Goal: Task Accomplishment & Management: Use online tool/utility

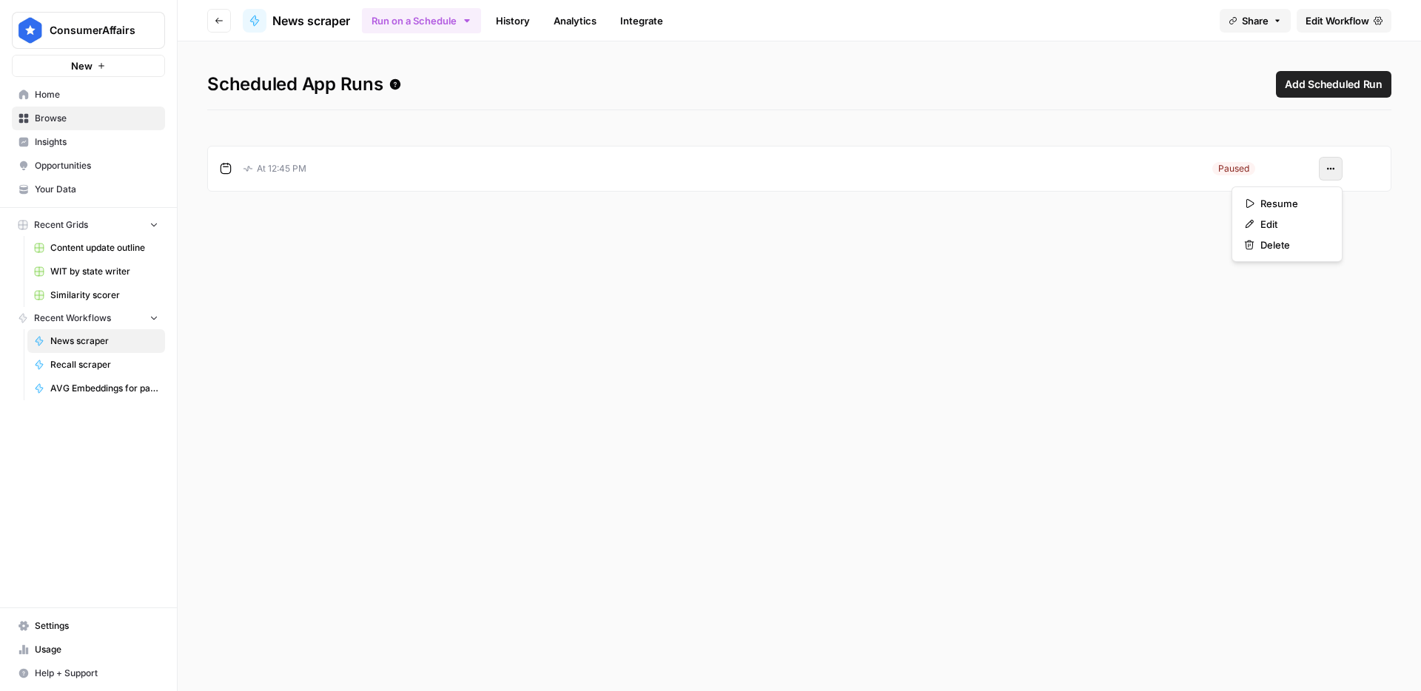
click at [1334, 165] on button "Actions" at bounding box center [1331, 169] width 24 height 24
click at [1291, 209] on span "Resume" at bounding box center [1292, 203] width 64 height 15
click at [249, 21] on icon at bounding box center [255, 21] width 12 height 12
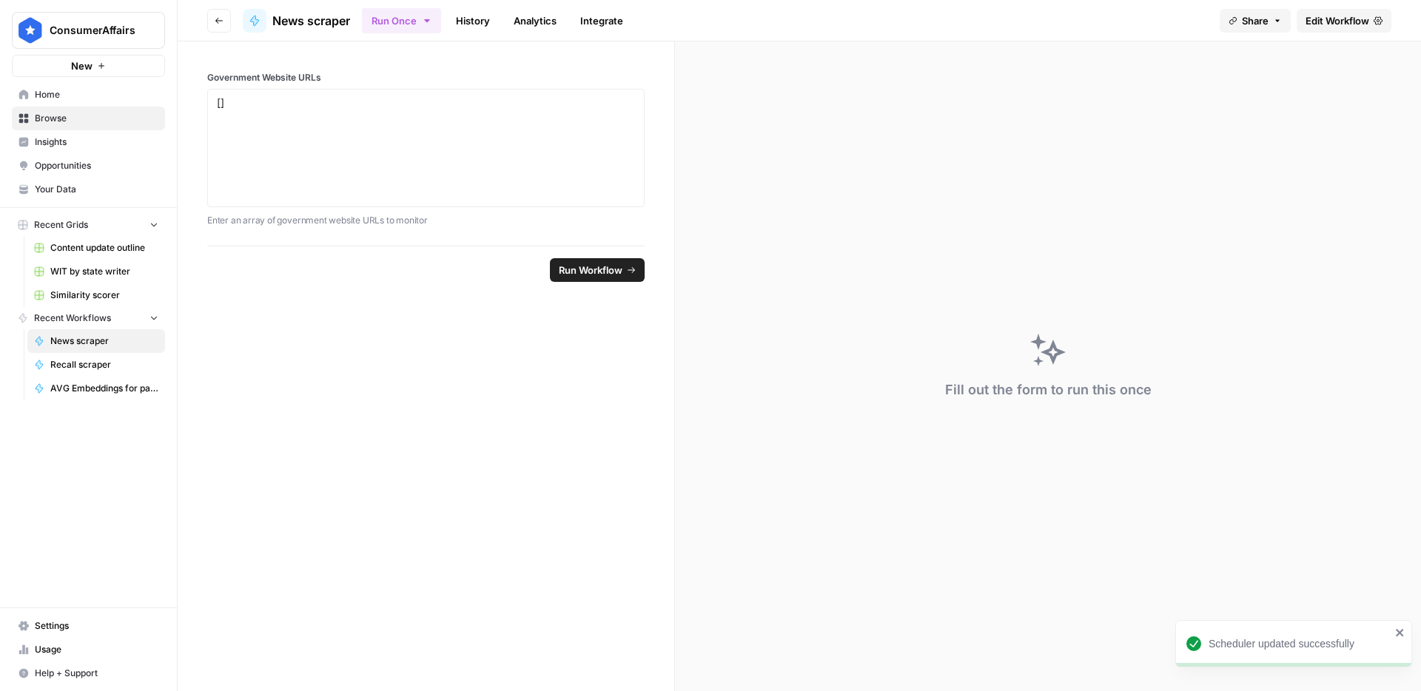
click at [1336, 20] on span "Edit Workflow" at bounding box center [1337, 20] width 64 height 15
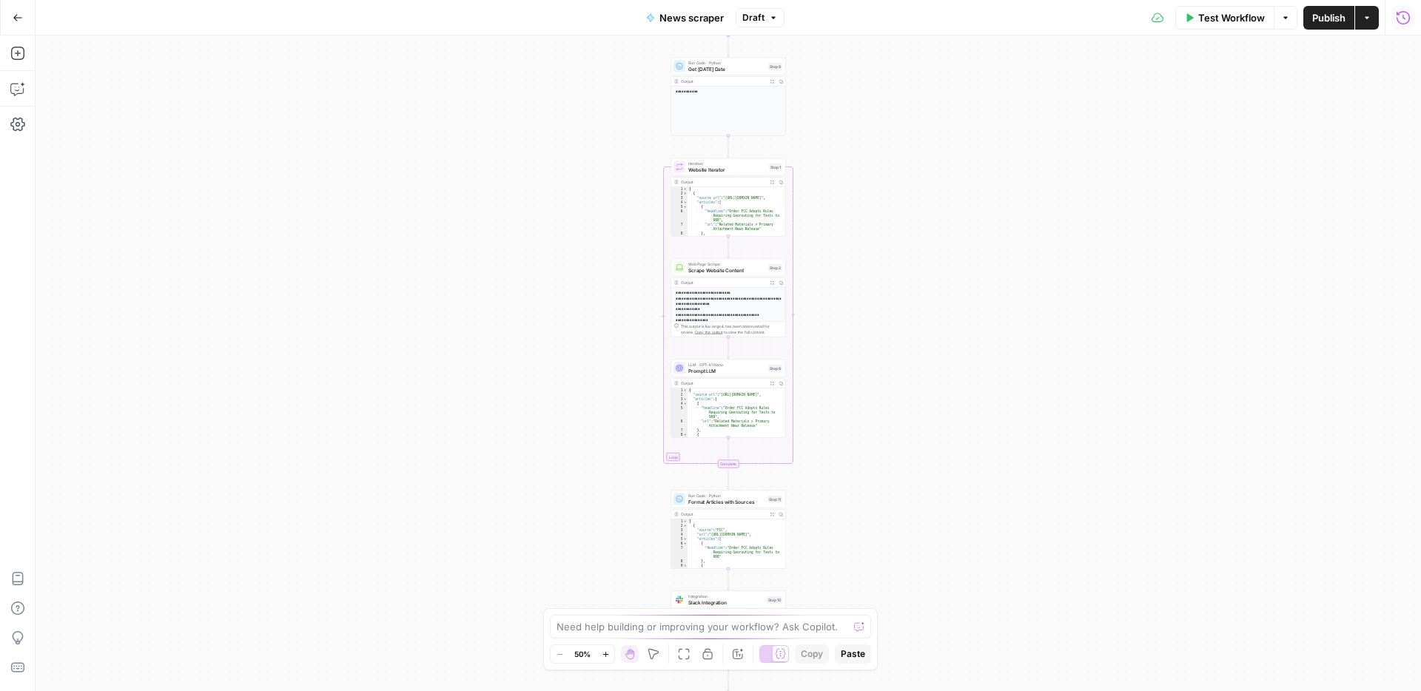
click at [1402, 24] on icon "button" at bounding box center [1403, 17] width 15 height 15
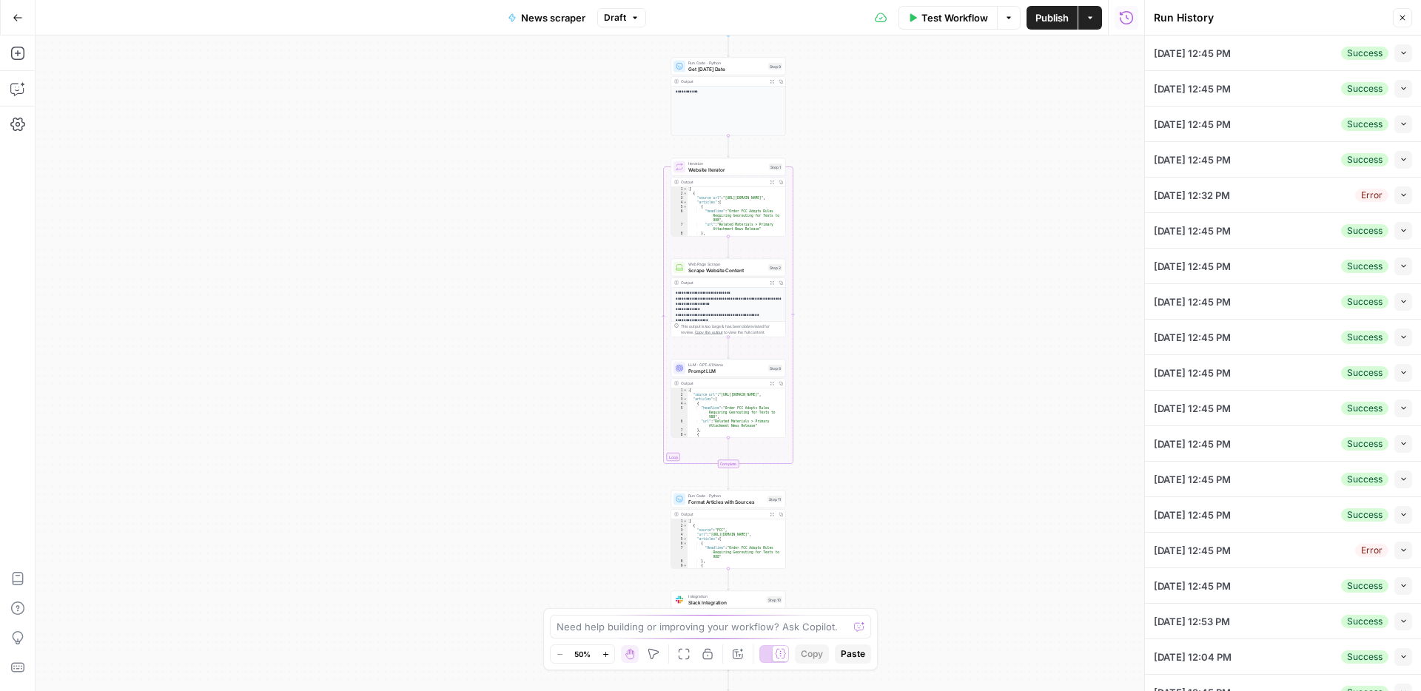
click at [1128, 21] on icon "button" at bounding box center [1126, 17] width 15 height 15
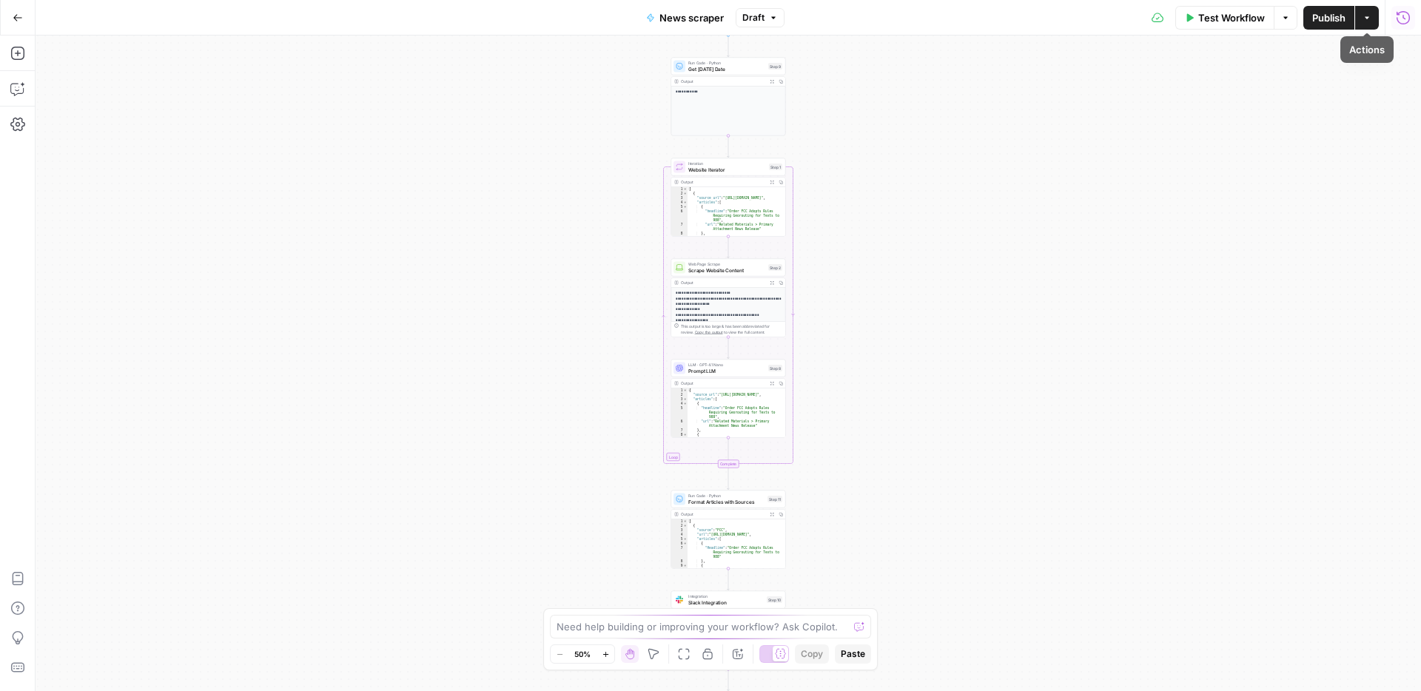
click at [1407, 17] on icon "button" at bounding box center [1403, 17] width 15 height 15
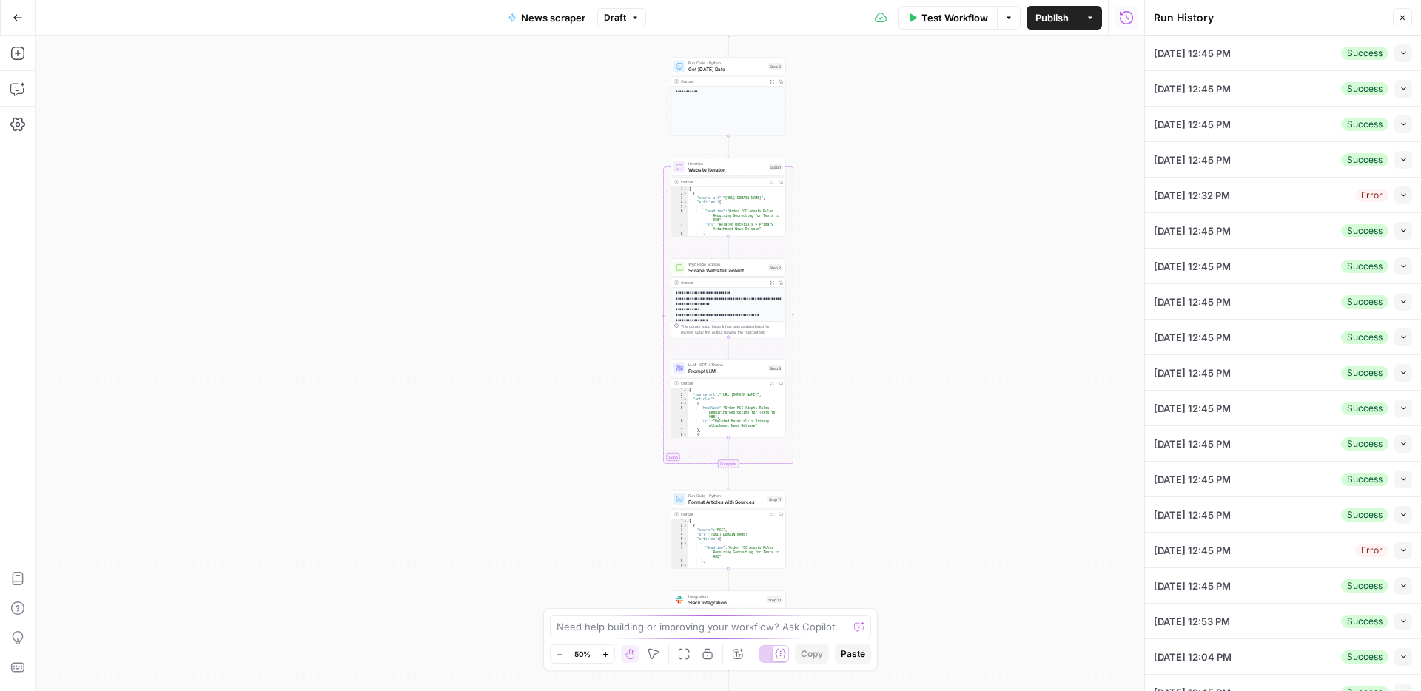
click at [1274, 55] on div "[DATE] 12:45 PM Success Collapse" at bounding box center [1283, 53] width 258 height 35
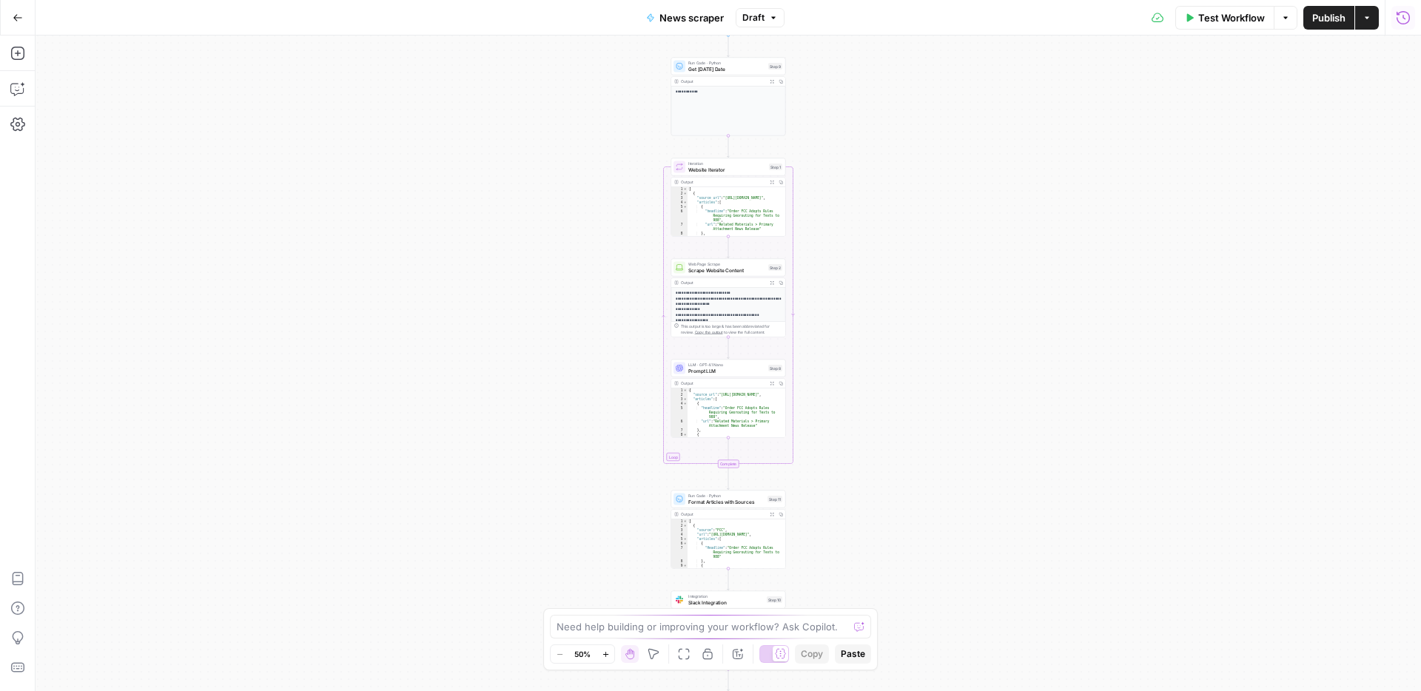
click at [1404, 26] on button "Run History" at bounding box center [1403, 18] width 24 height 24
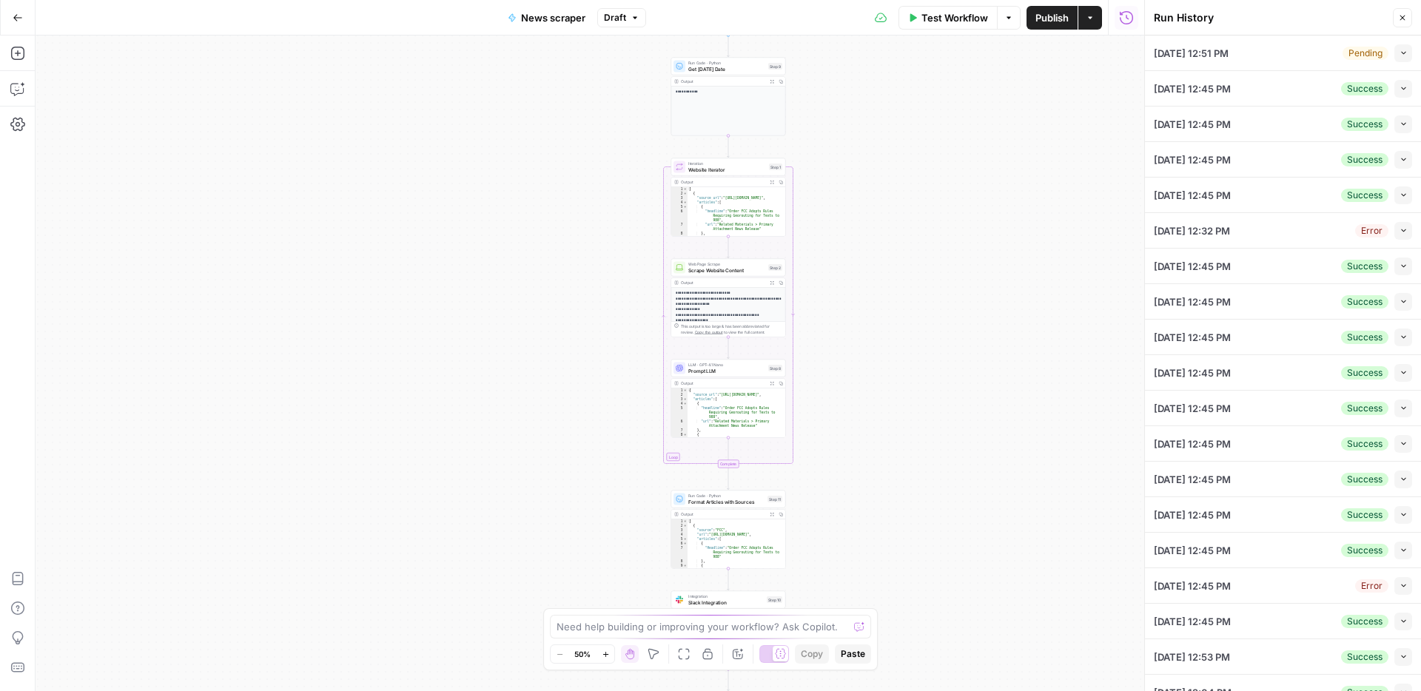
click at [1399, 53] on span "Collapse" at bounding box center [1399, 53] width 1 height 1
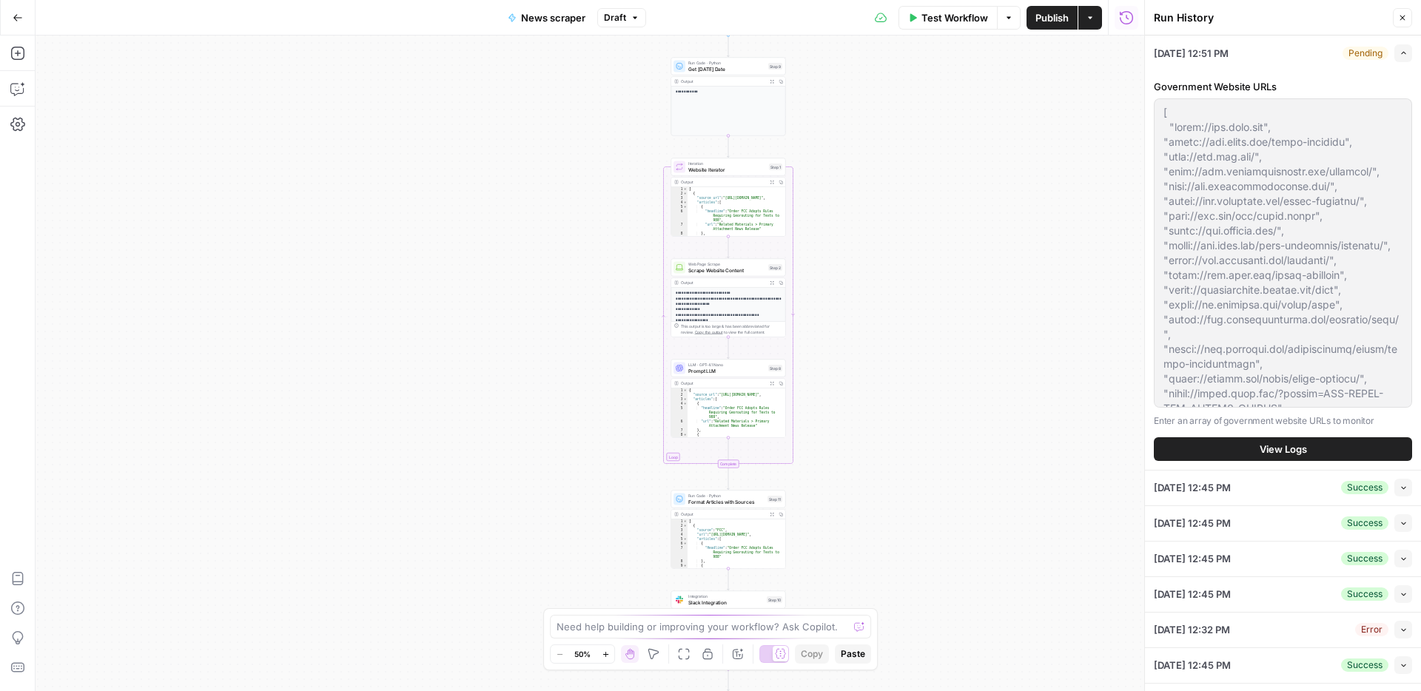
click at [1309, 443] on button "View Logs" at bounding box center [1283, 449] width 258 height 24
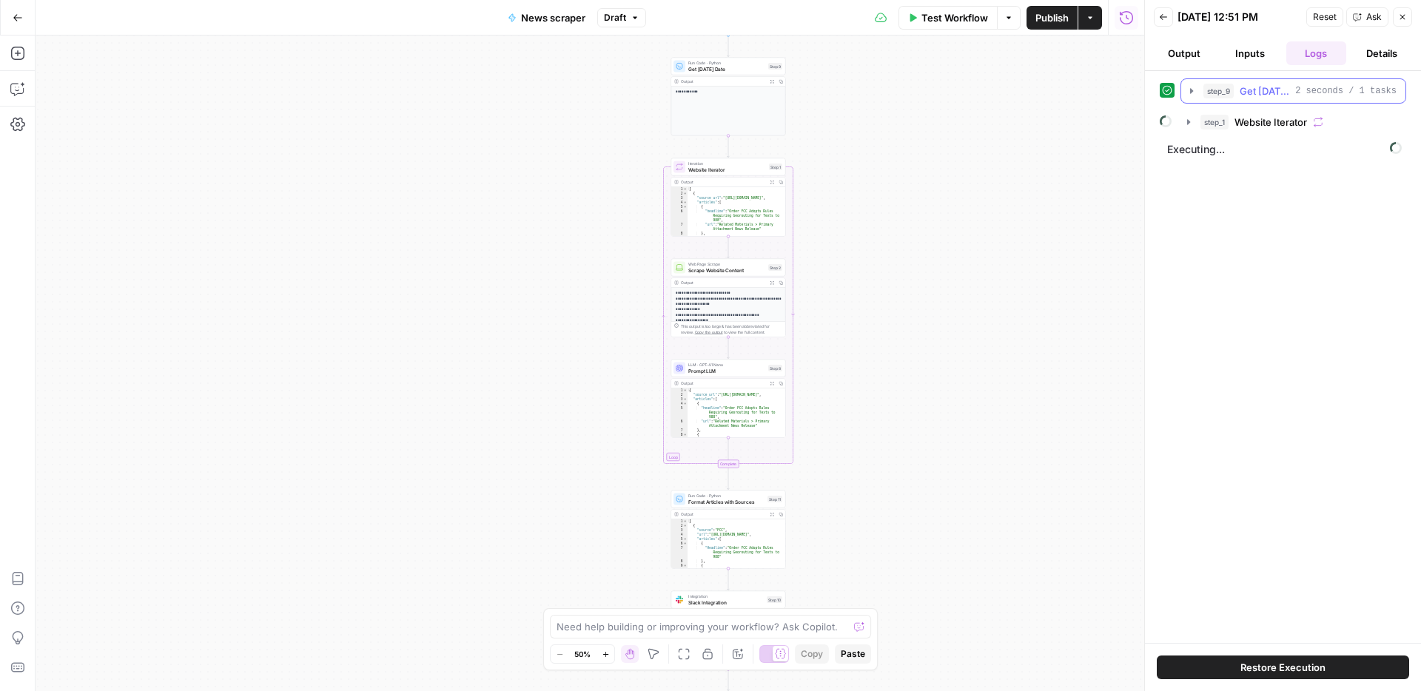
click at [1262, 92] on span "Get [DATE] Date" at bounding box center [1264, 91] width 50 height 15
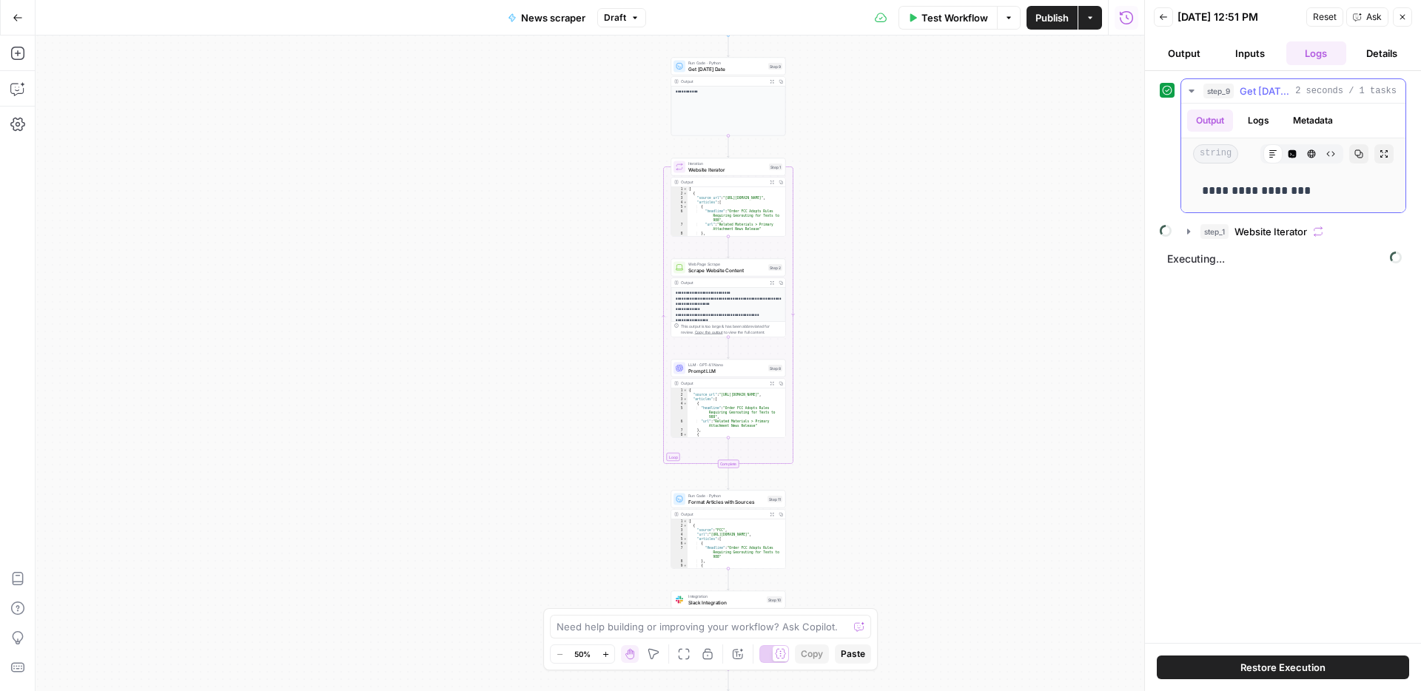
click at [1262, 92] on span "Get [DATE] Date" at bounding box center [1264, 91] width 50 height 15
